Goal: Task Accomplishment & Management: Complete application form

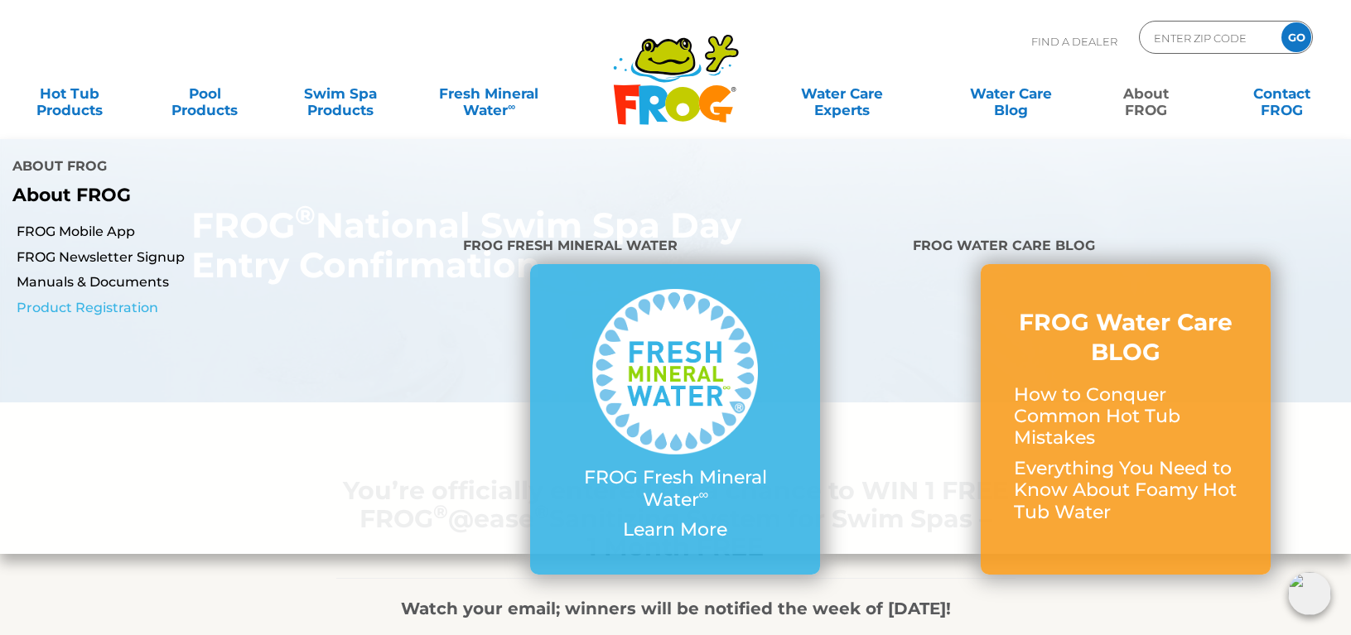
click at [112, 299] on link "Product Registration" at bounding box center [234, 308] width 434 height 18
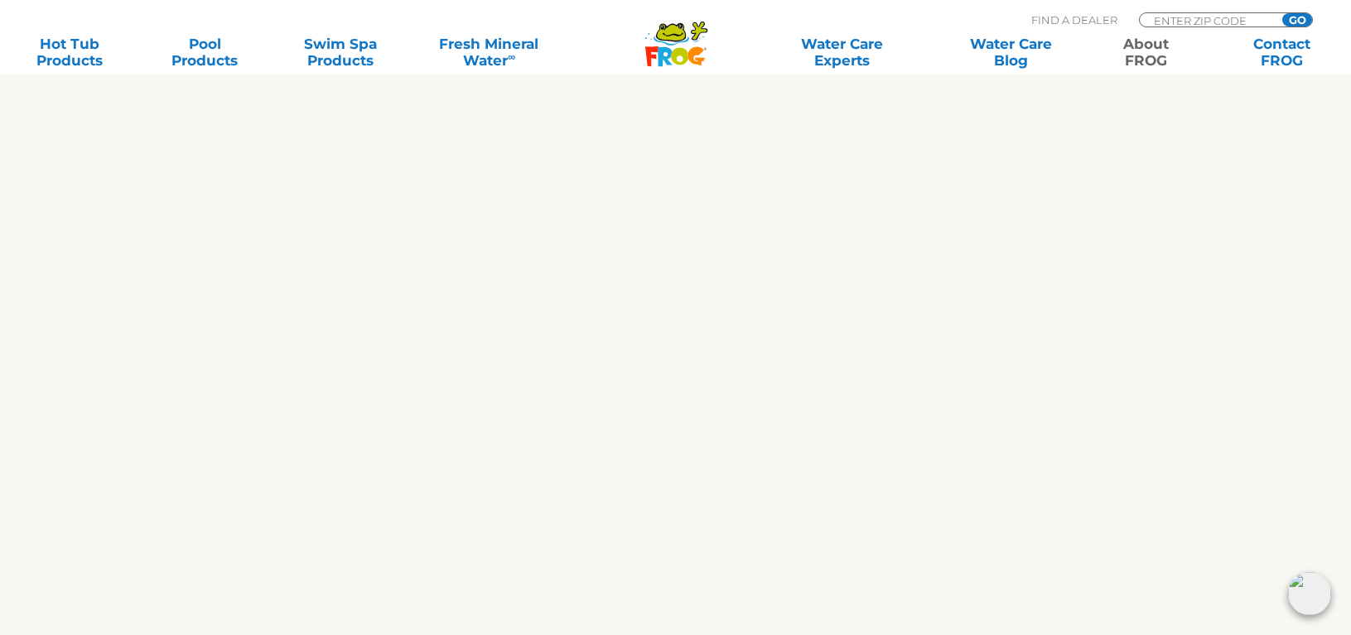
scroll to position [2568, 0]
